Goal: Complete application form

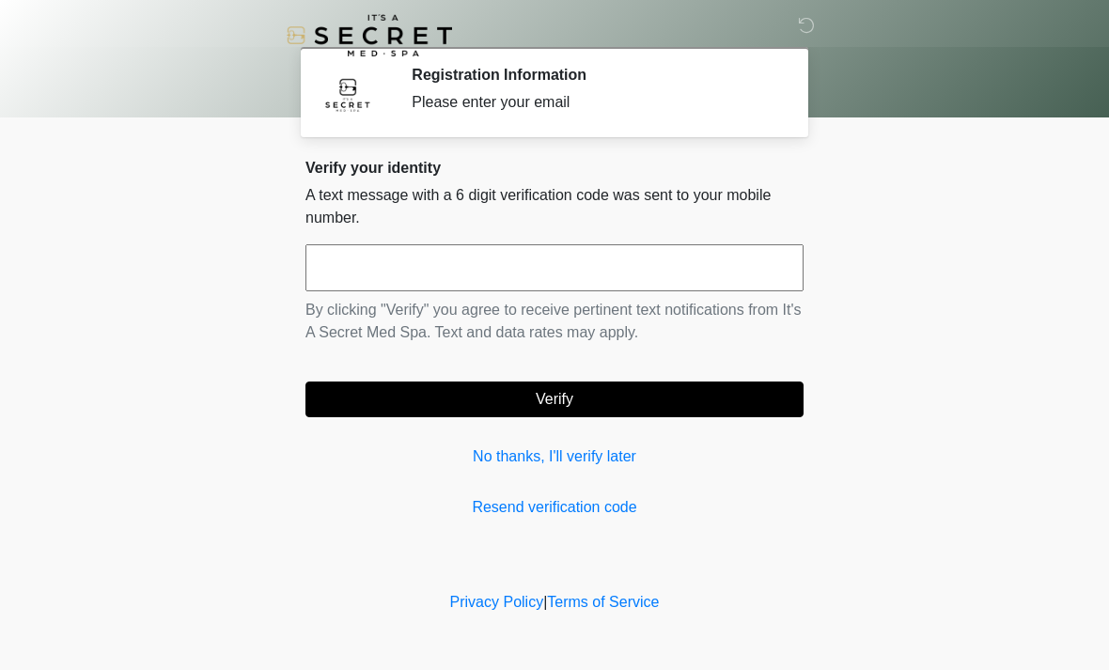
click at [548, 270] on input "text" at bounding box center [554, 267] width 498 height 47
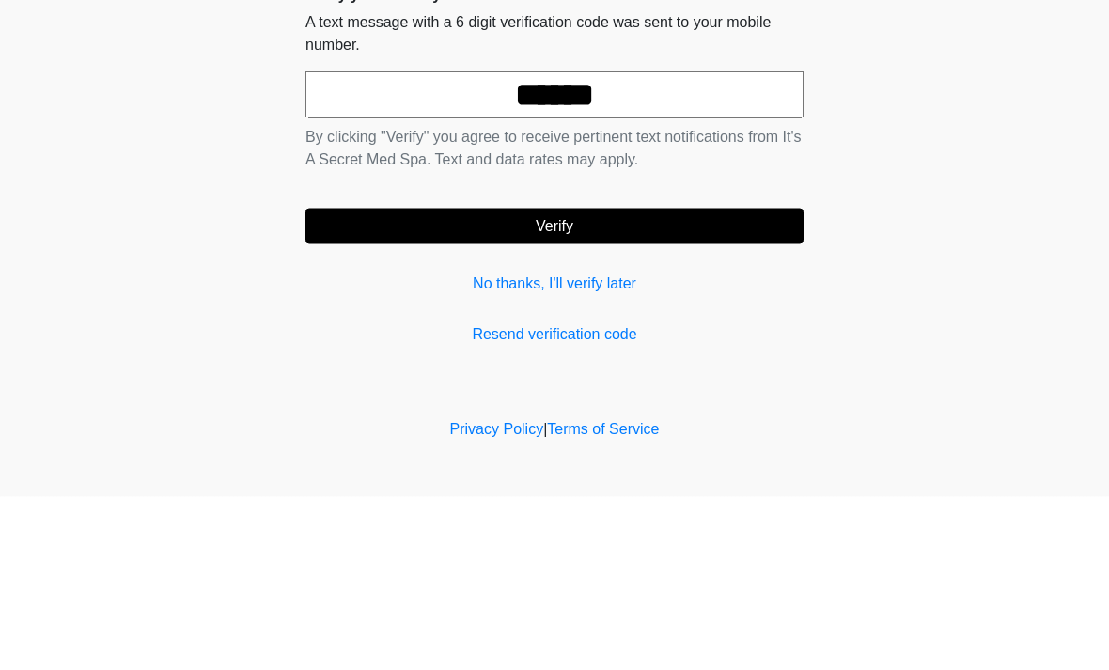
type input "******"
click at [628, 382] on button "Verify" at bounding box center [554, 400] width 498 height 36
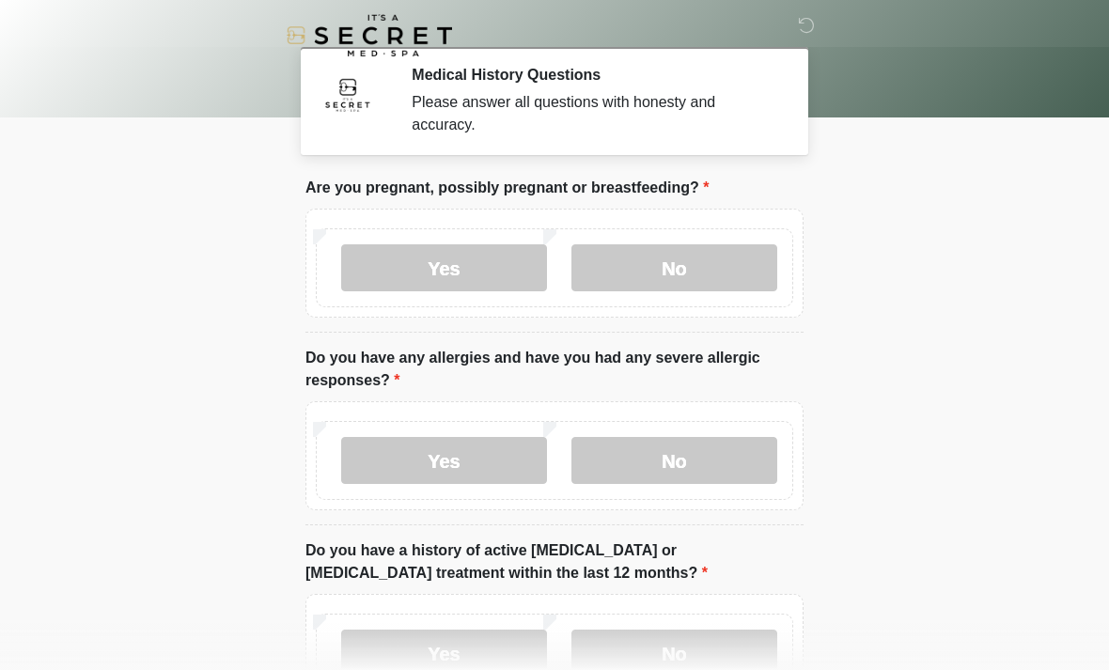
click at [695, 275] on label "No" at bounding box center [674, 267] width 206 height 47
click at [701, 454] on label "No" at bounding box center [674, 460] width 206 height 47
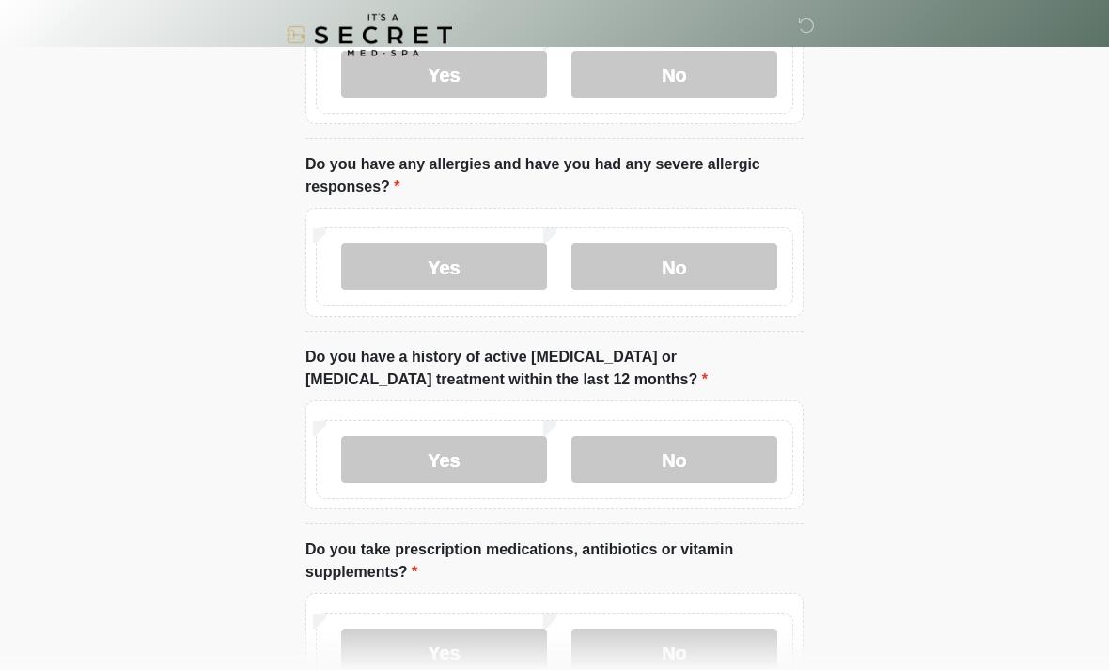
click at [732, 451] on label "No" at bounding box center [674, 460] width 206 height 47
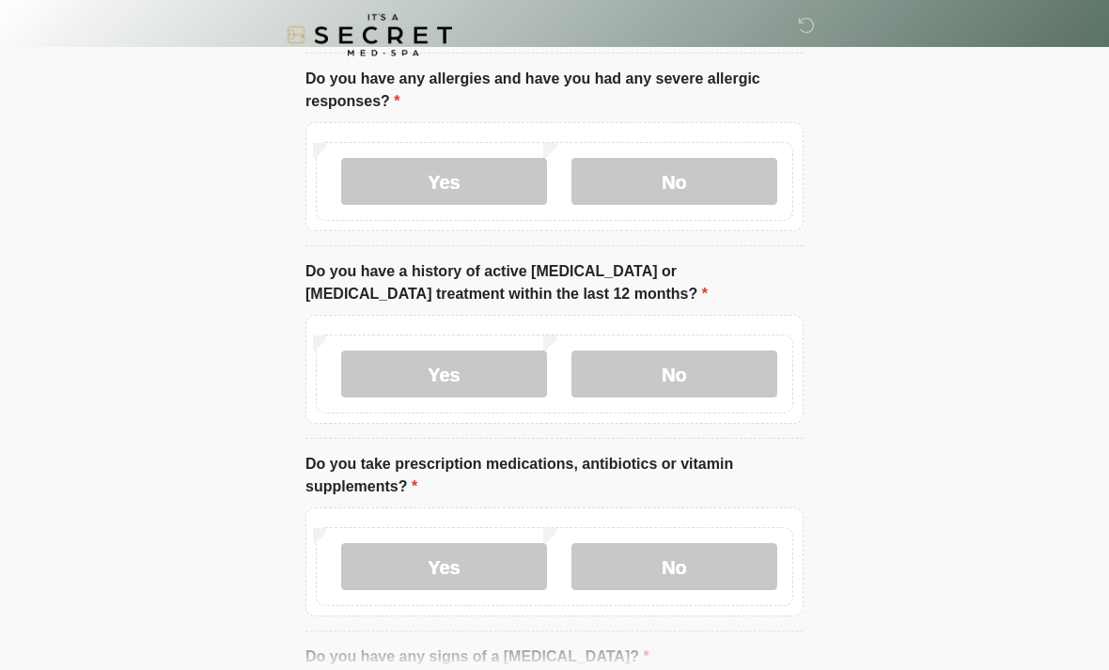
scroll to position [372, 0]
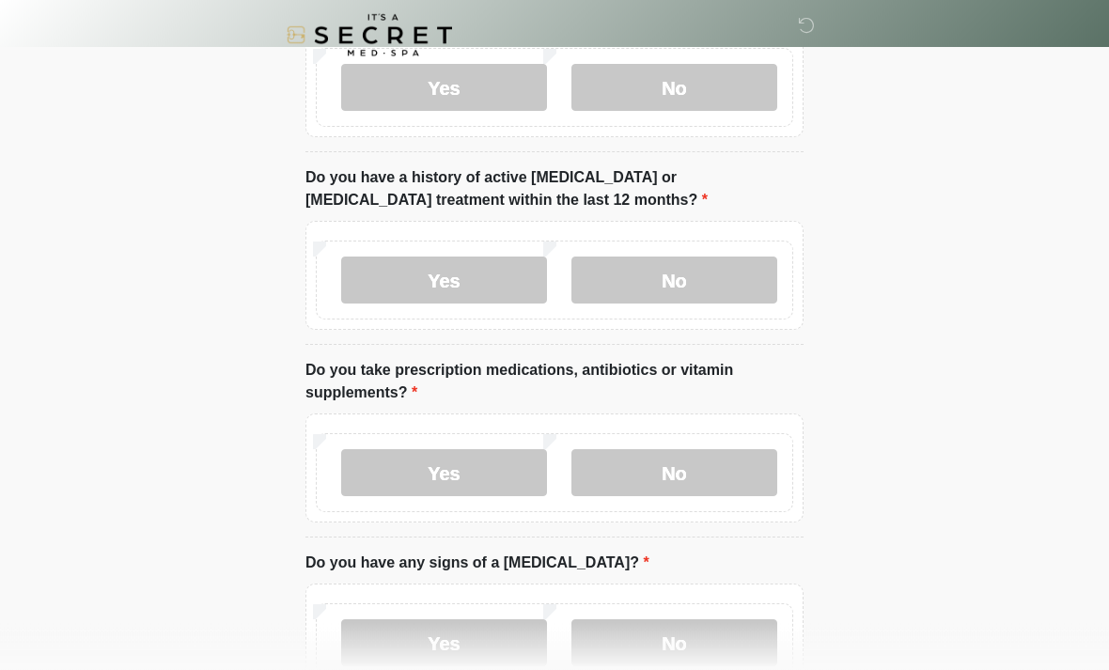
click at [467, 484] on label "Yes" at bounding box center [444, 473] width 206 height 47
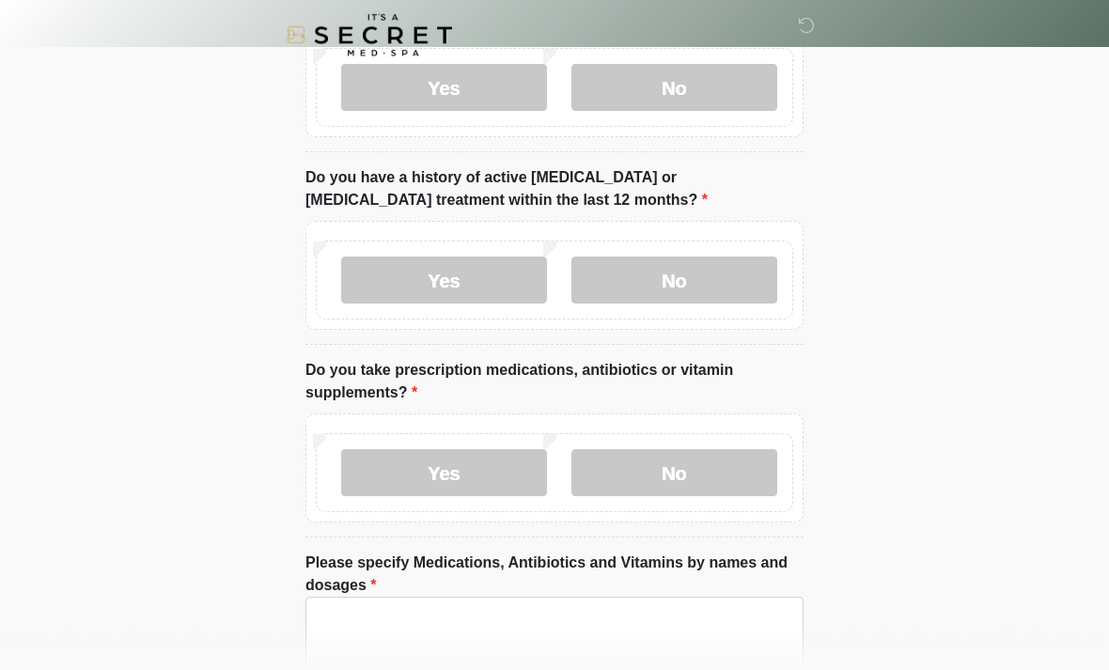
scroll to position [373, 0]
click at [606, 623] on textarea "Please specify Medications, Antibiotics and Vitamins by names and dosages" at bounding box center [554, 637] width 498 height 81
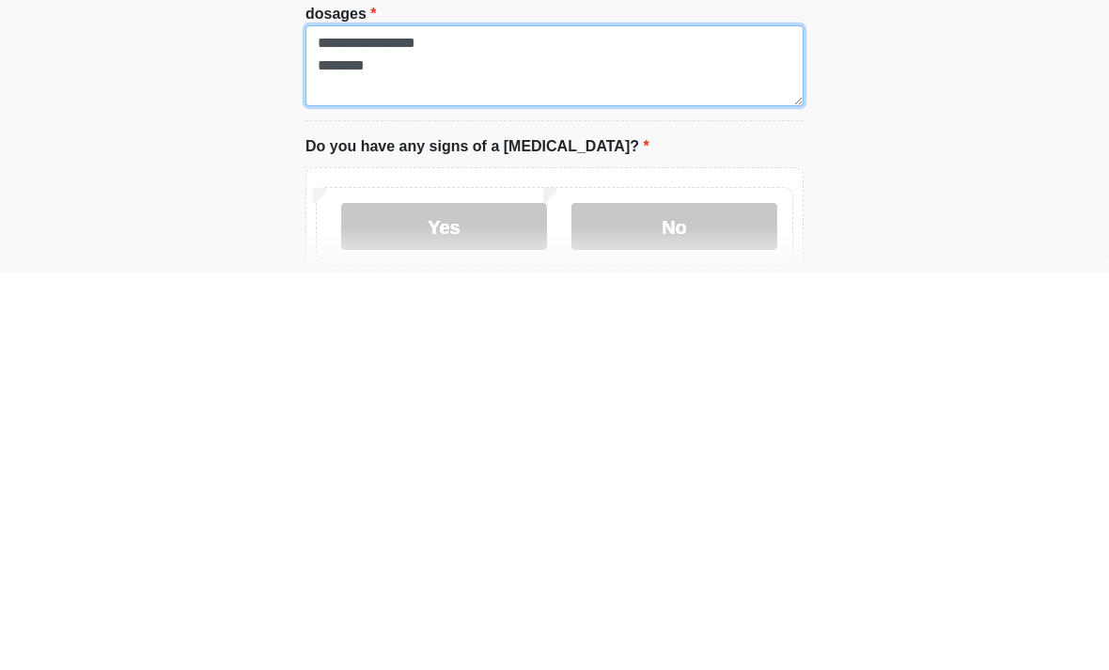
type textarea "**********"
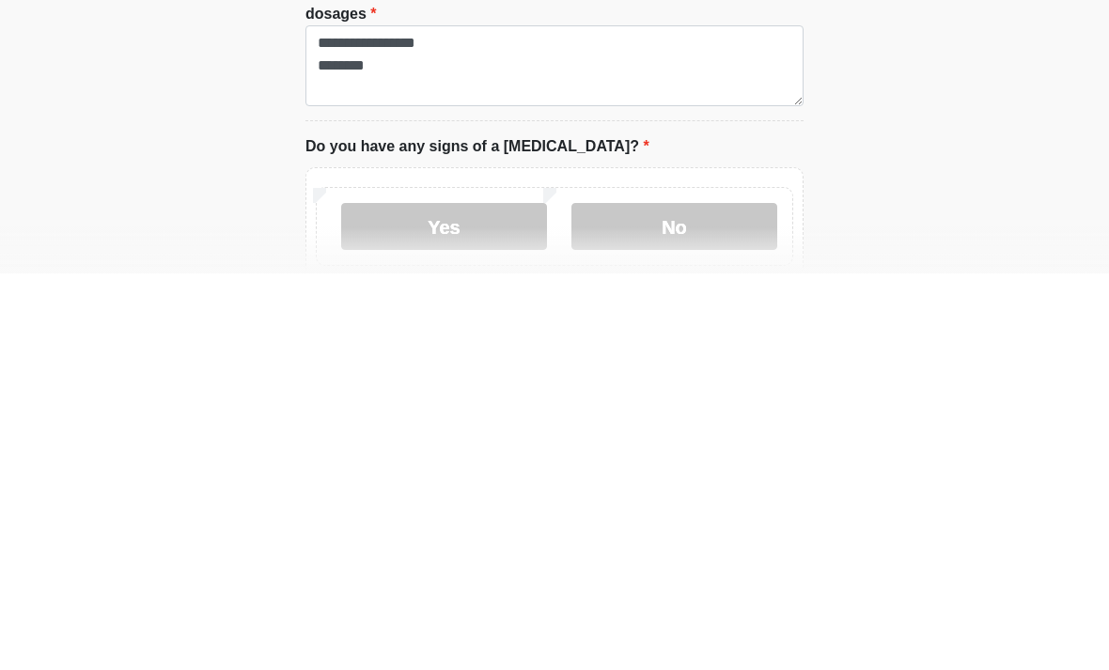
click at [714, 600] on label "No" at bounding box center [674, 623] width 206 height 47
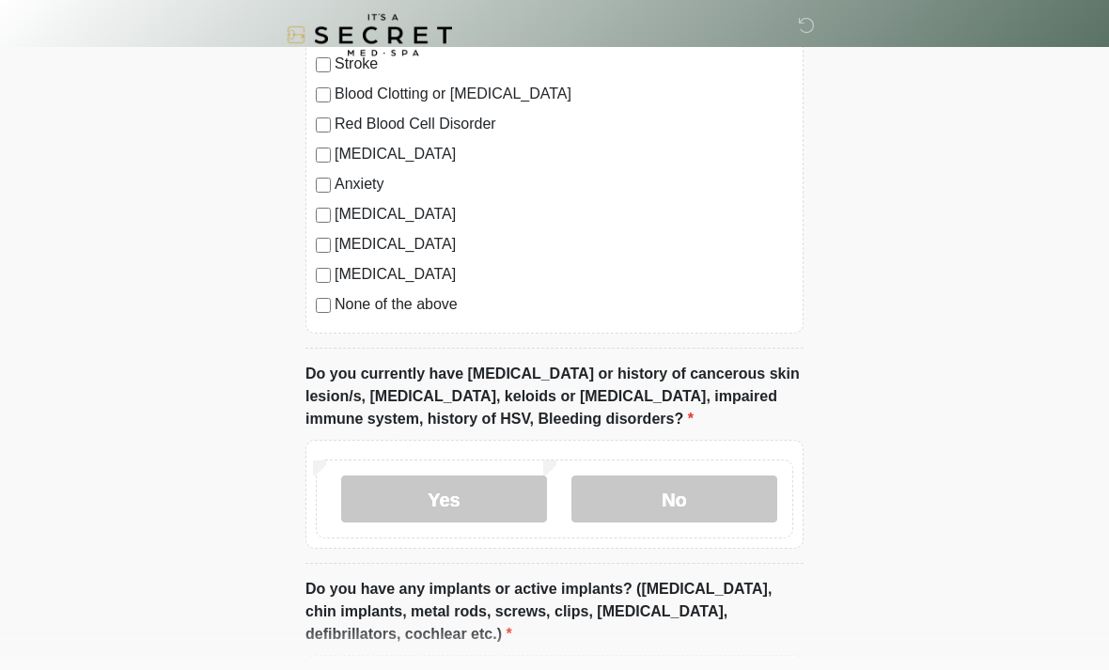
scroll to position [1352, 0]
click at [700, 506] on label "No" at bounding box center [674, 499] width 206 height 47
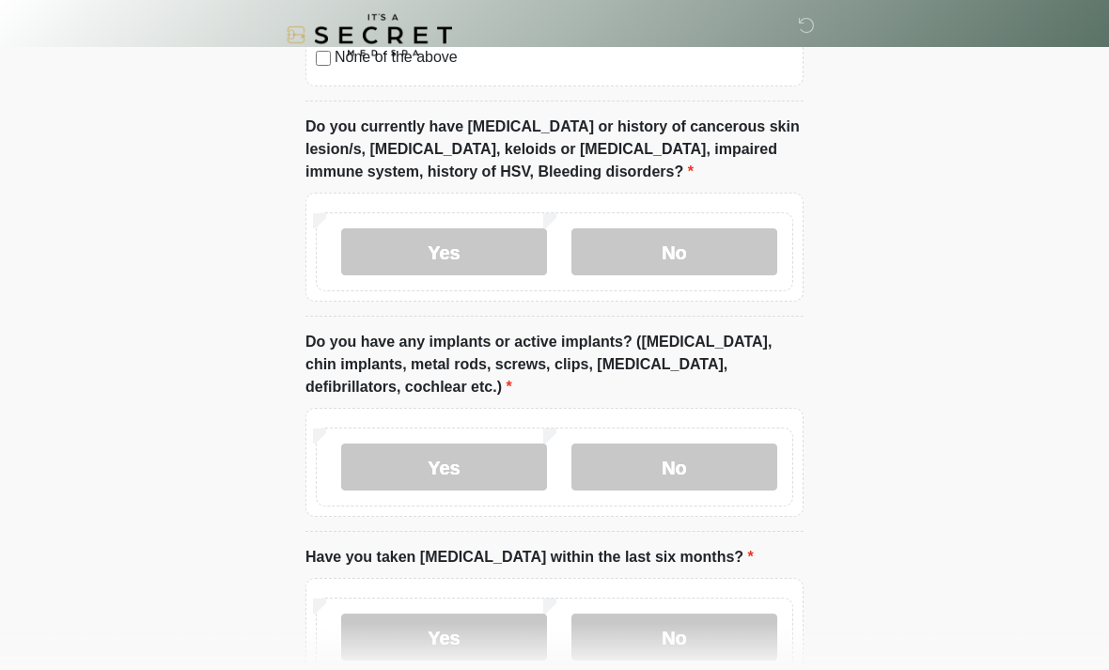
scroll to position [1600, 0]
click at [714, 463] on label "No" at bounding box center [674, 467] width 206 height 47
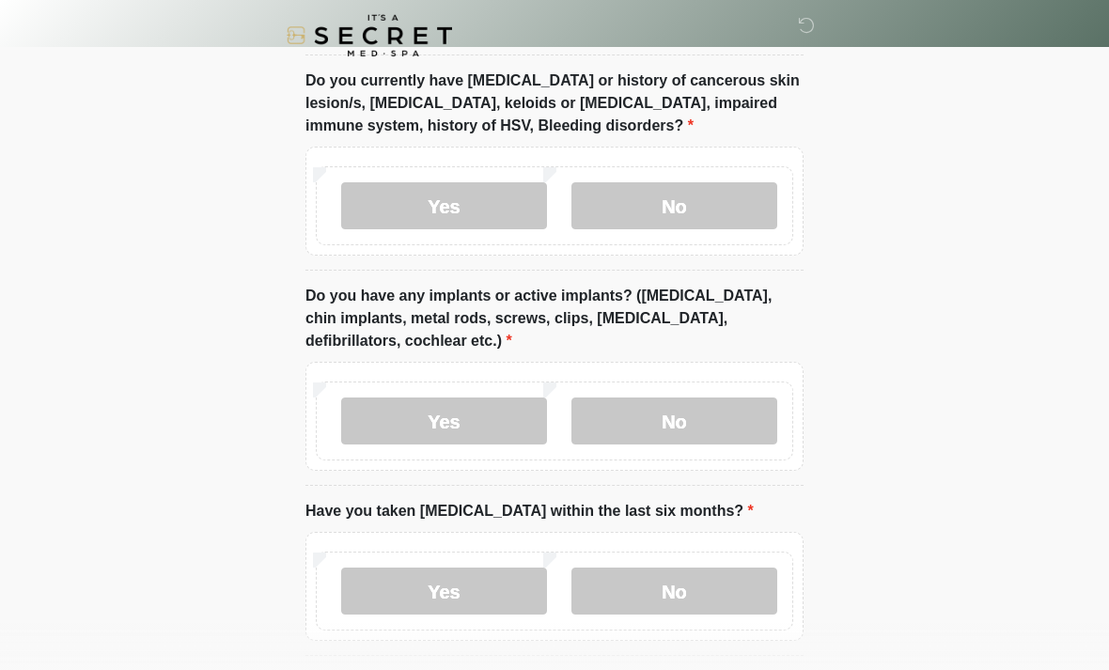
scroll to position [1719, 0]
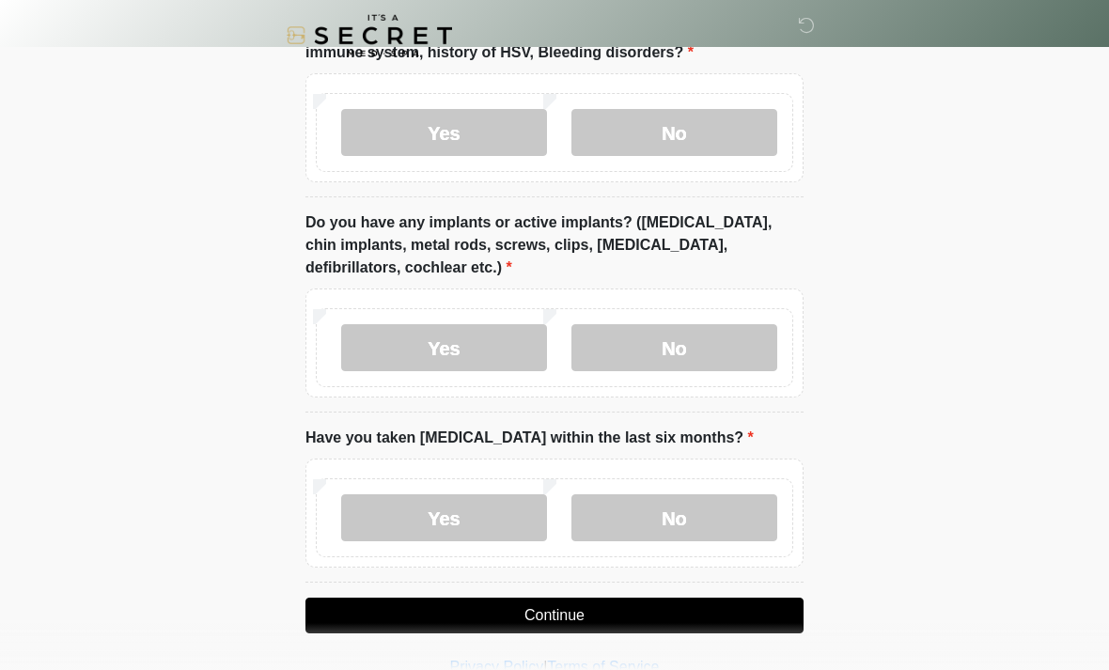
click at [704, 516] on label "No" at bounding box center [674, 517] width 206 height 47
click at [635, 611] on button "Continue" at bounding box center [554, 616] width 498 height 36
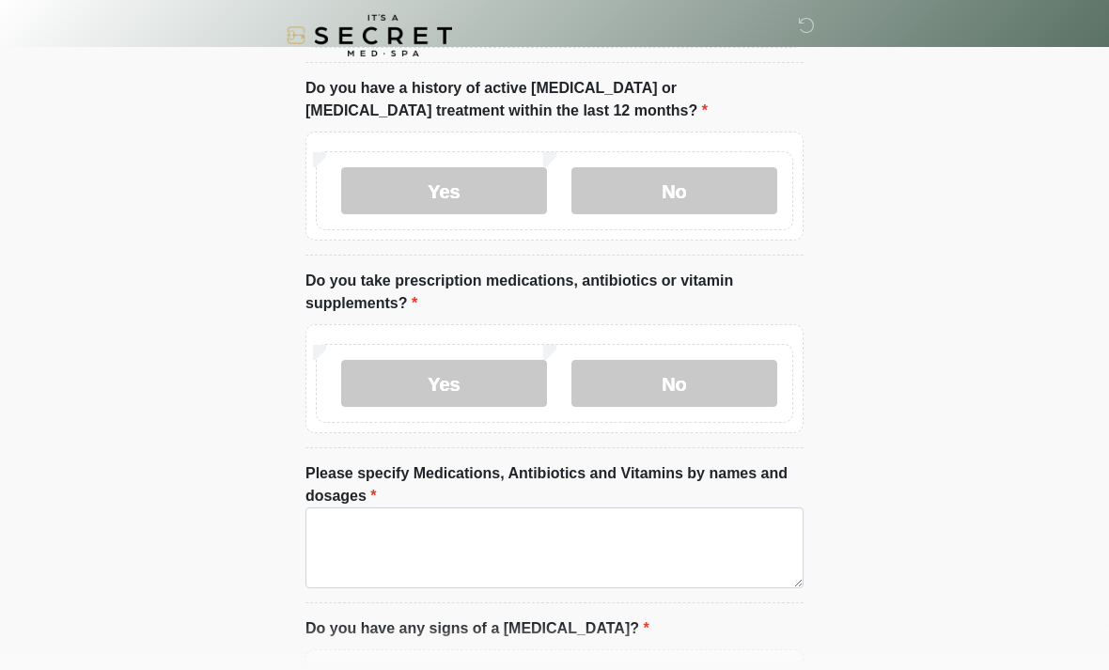
scroll to position [0, 0]
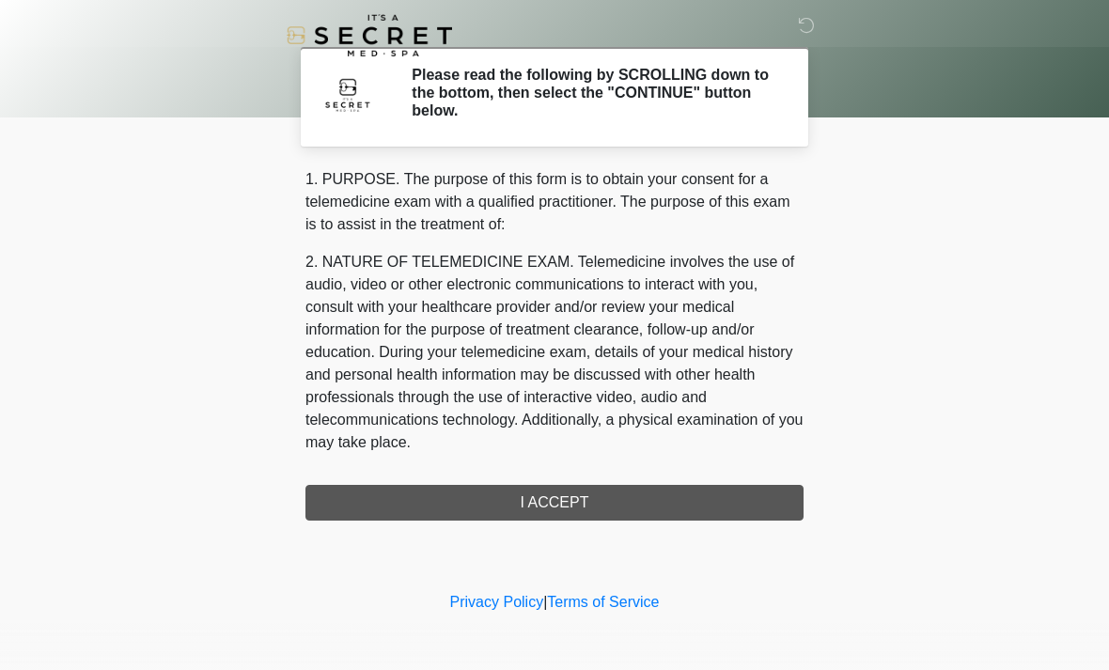
click at [568, 500] on div "1. PURPOSE. The purpose of this form is to obtain your consent for a telemedici…" at bounding box center [554, 344] width 498 height 352
click at [594, 497] on div "1. PURPOSE. The purpose of this form is to obtain your consent for a telemedici…" at bounding box center [554, 344] width 498 height 352
click at [542, 507] on div "1. PURPOSE. The purpose of this form is to obtain your consent for a telemedici…" at bounding box center [554, 344] width 498 height 352
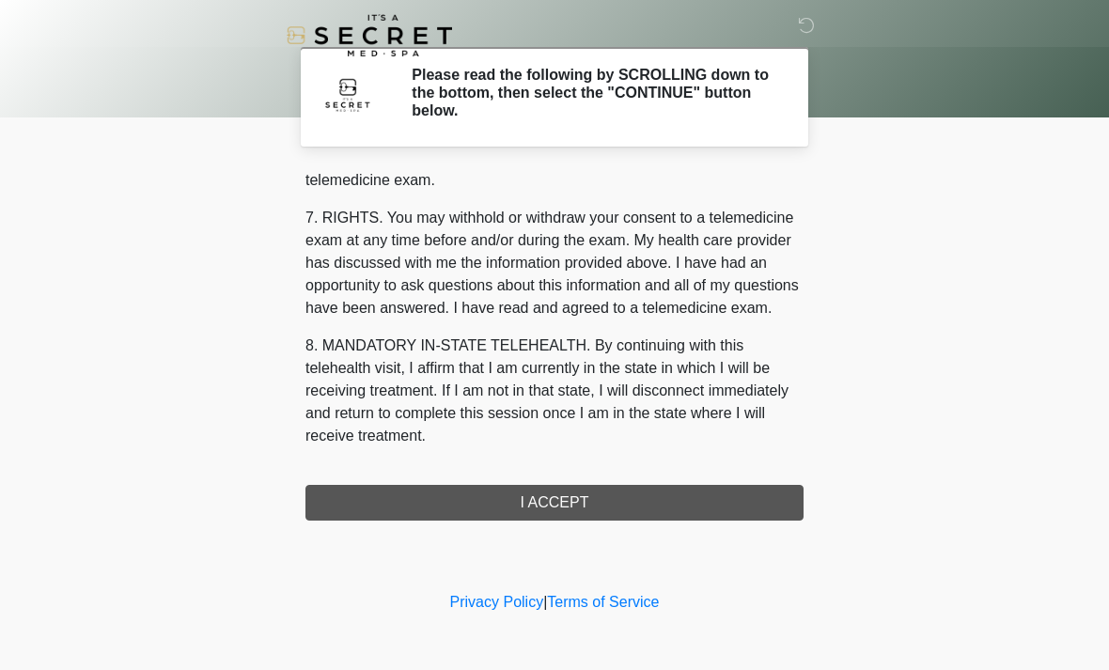
scroll to position [796, 0]
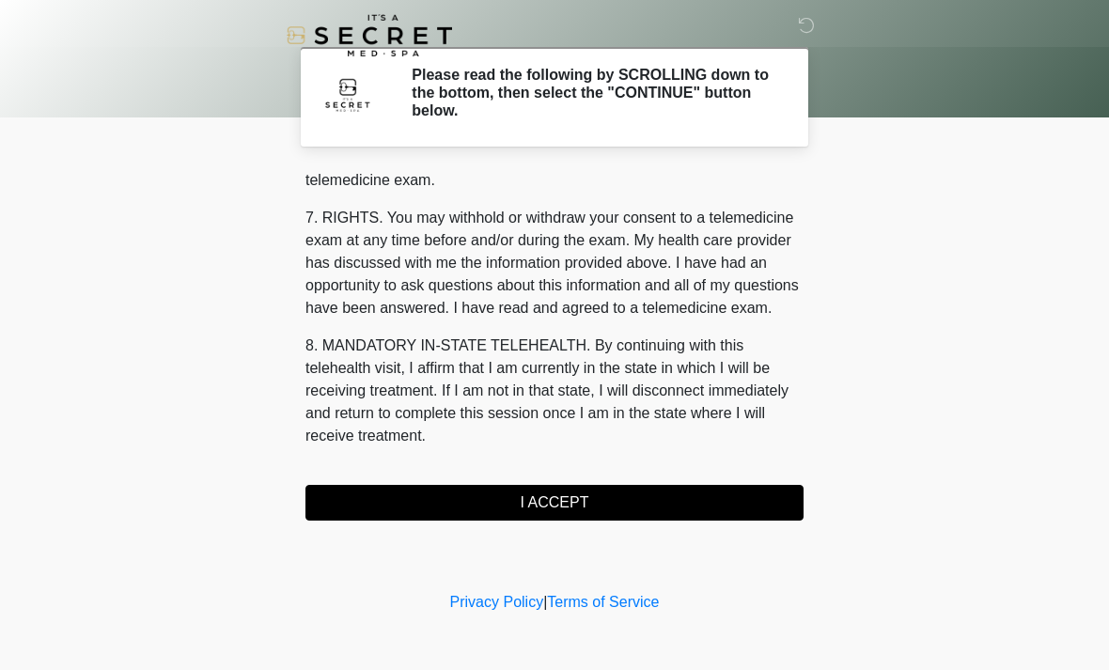
click at [597, 497] on button "I ACCEPT" at bounding box center [554, 503] width 498 height 36
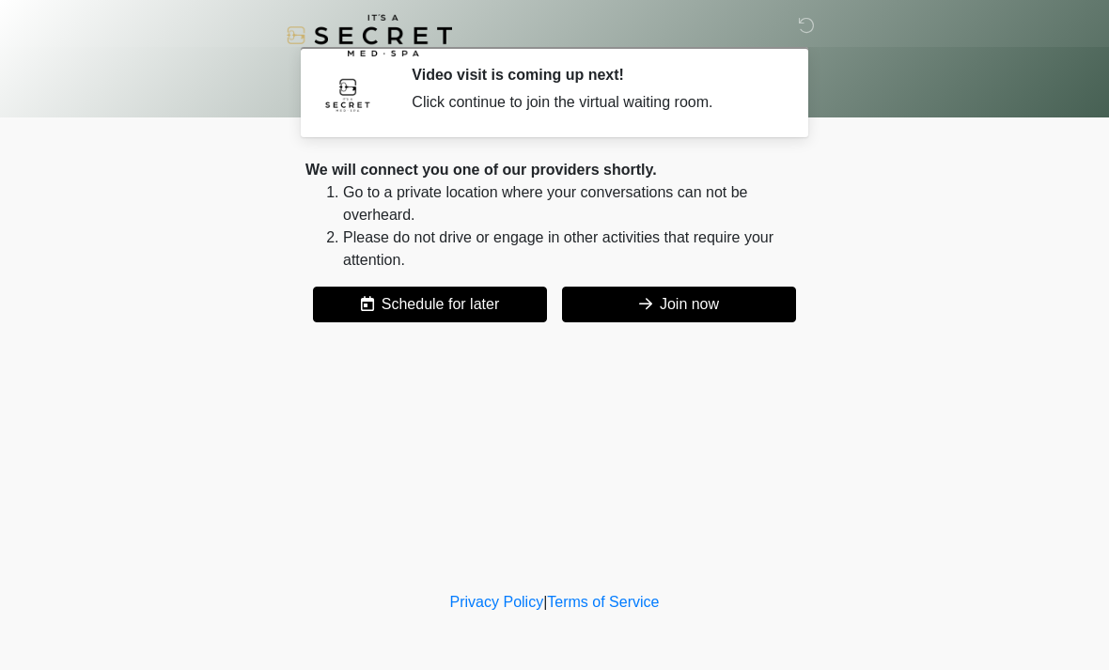
click at [734, 312] on button "Join now" at bounding box center [679, 305] width 234 height 36
click at [668, 301] on button "Join now" at bounding box center [679, 305] width 234 height 36
